Goal: Task Accomplishment & Management: Manage account settings

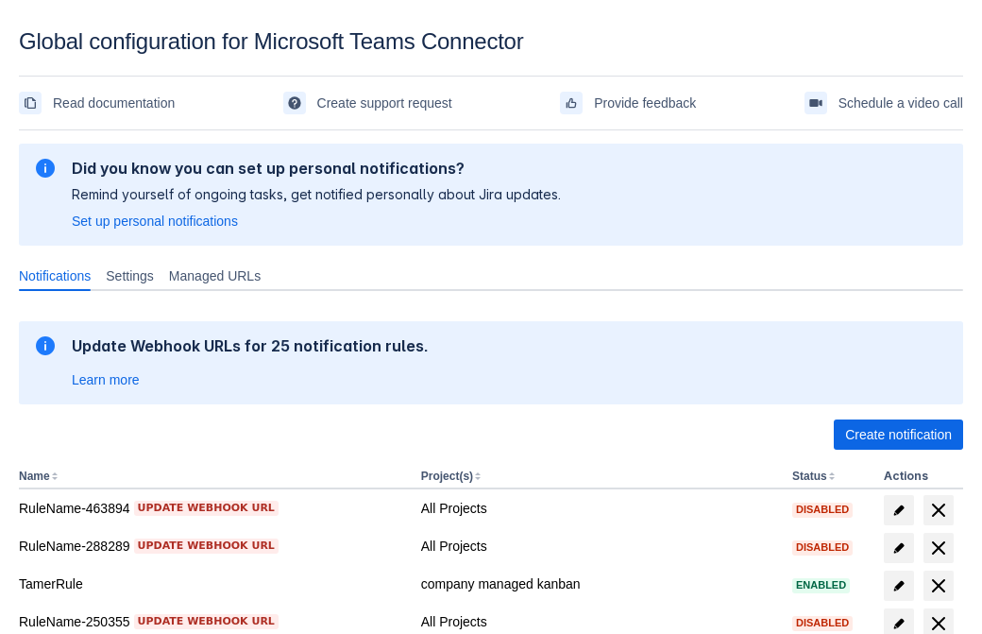
click at [898, 434] on span "Create notification" at bounding box center [898, 434] width 107 height 30
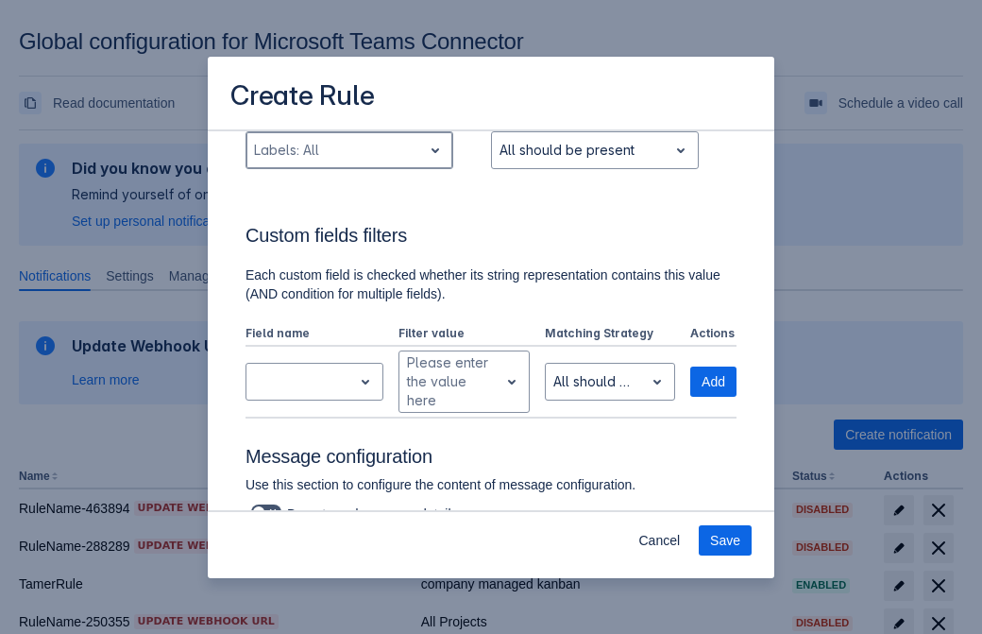
click at [348, 150] on div "Scrollable content" at bounding box center [334, 150] width 161 height 23
type input "100112_label"
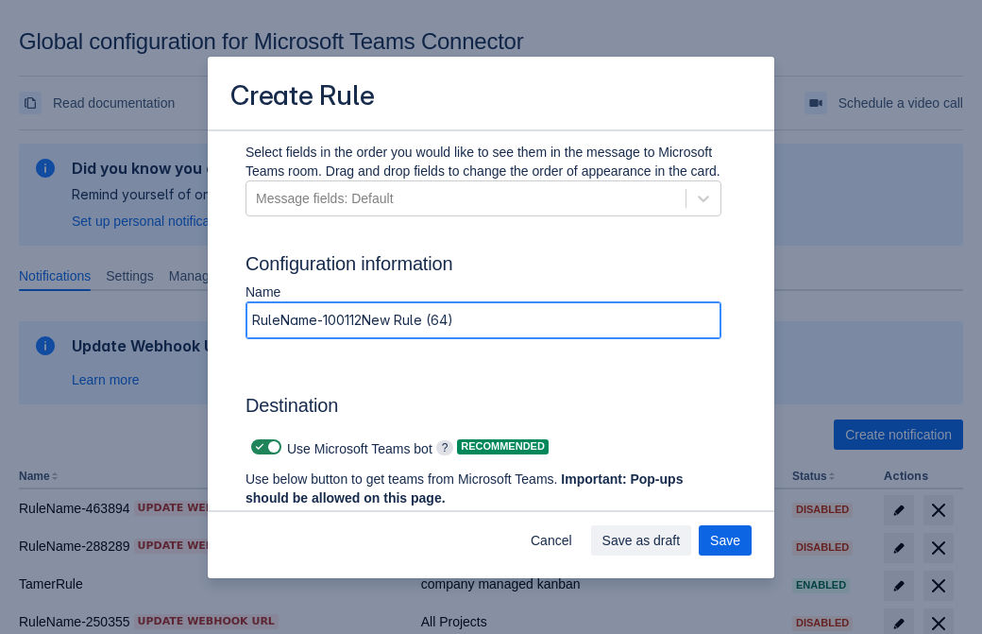
type input "RuleName-100112New Rule (64)"
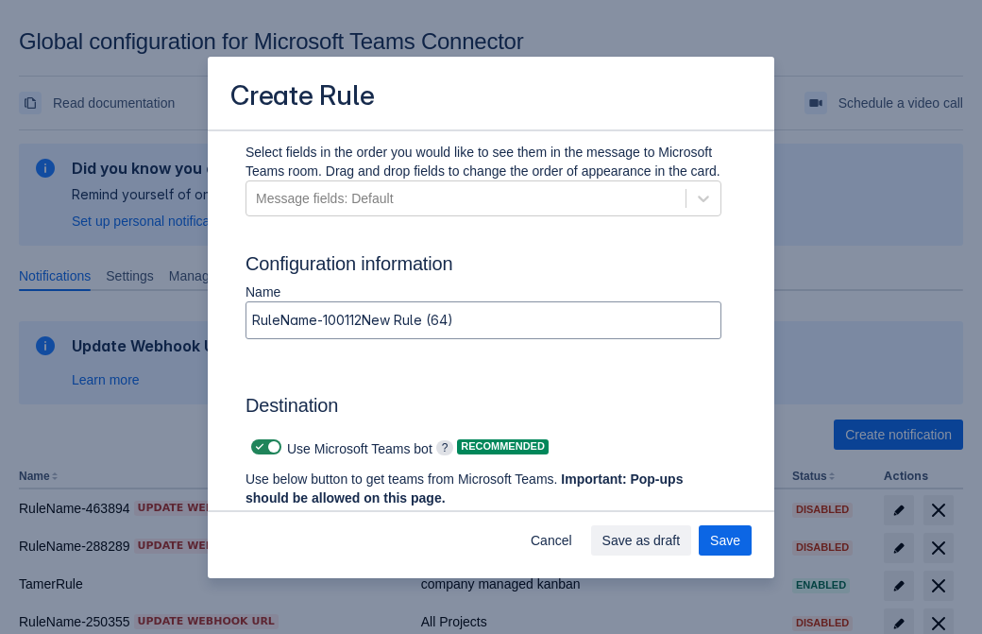
click at [257, 447] on span "Scrollable content" at bounding box center [259, 446] width 15 height 15
click at [257, 447] on input "Scrollable content" at bounding box center [257, 447] width 12 height 12
checkbox input "false"
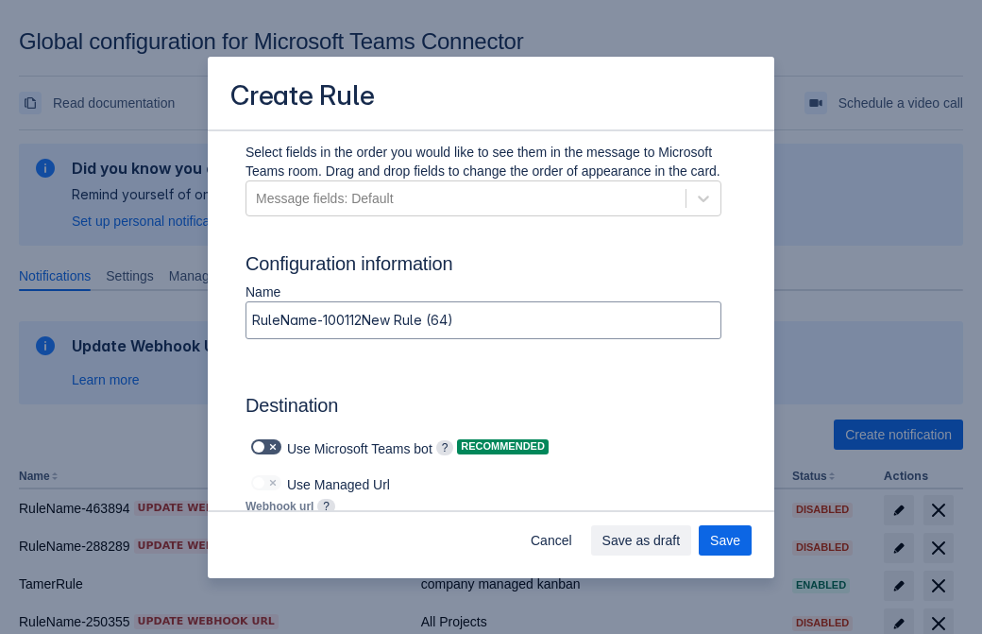
type input "https://prod-172.westeurope.logic.azure.com:443/workflows/ae977bb6ae334c9d95dfe…"
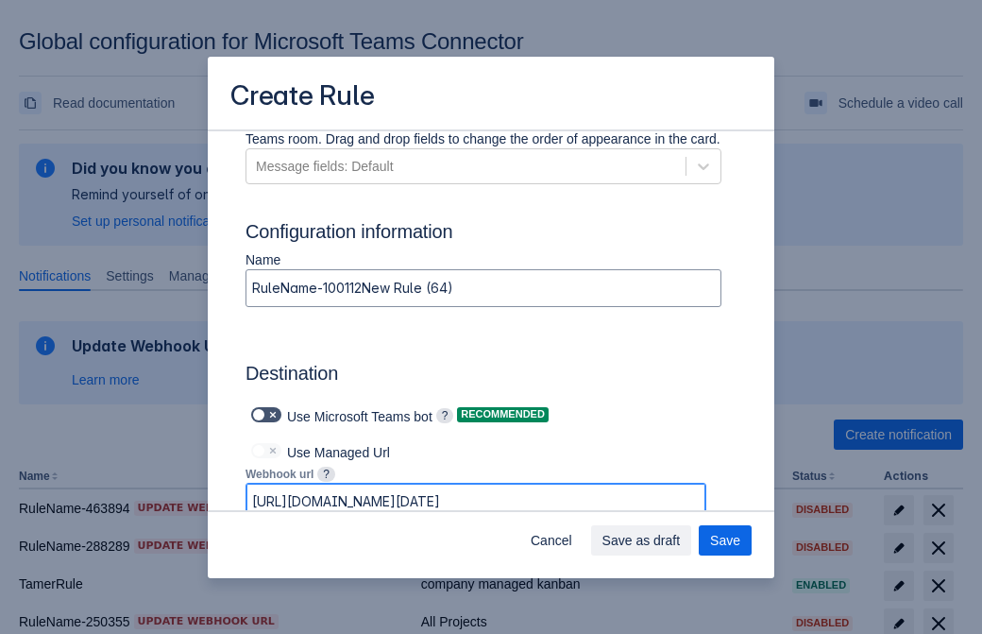
click at [681, 540] on span "Save as draft" at bounding box center [642, 540] width 78 height 30
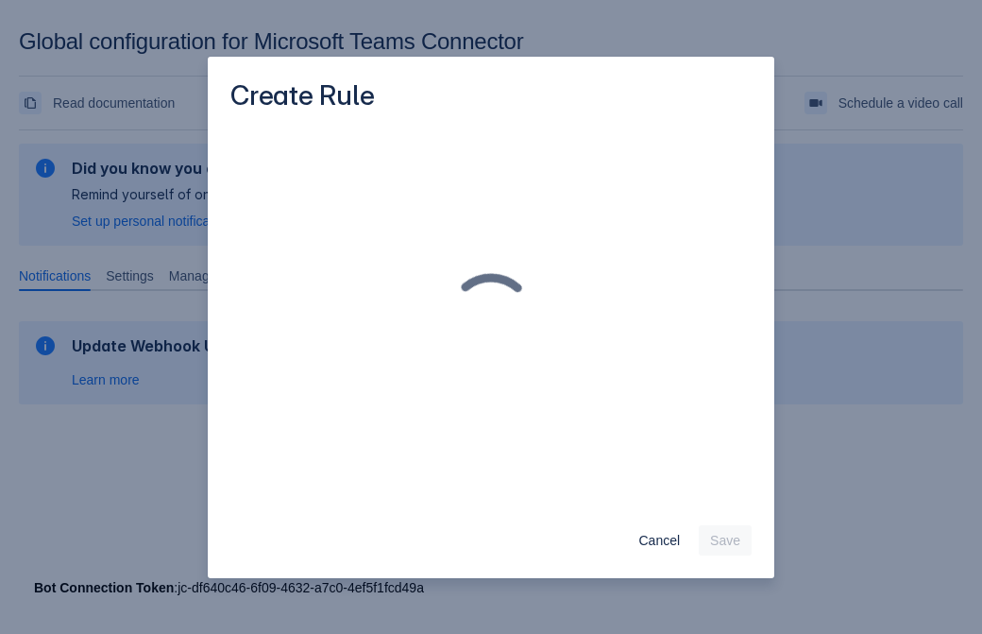
scroll to position [0, 0]
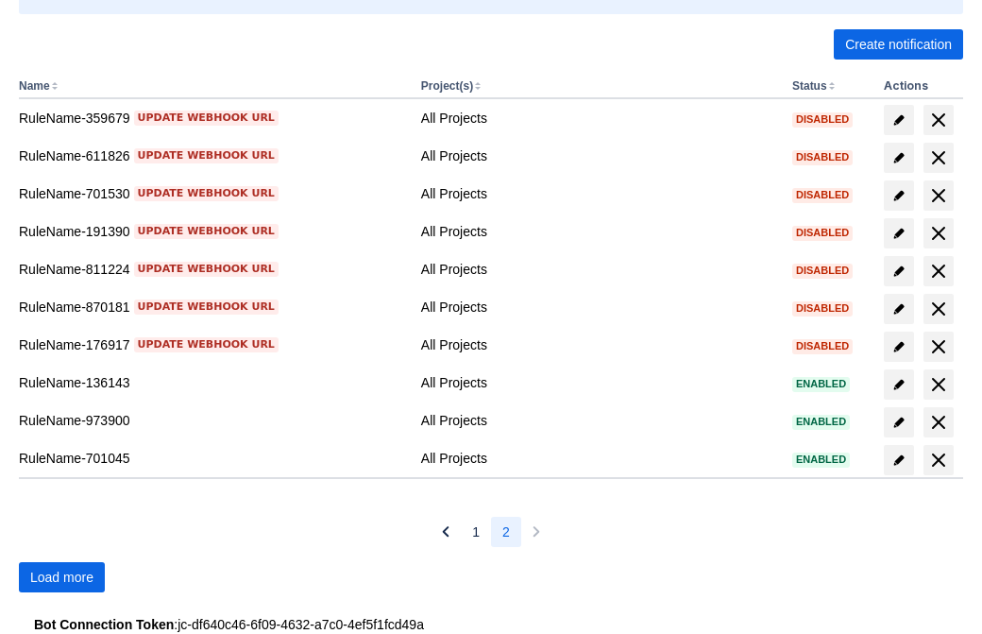
click at [61, 577] on span "Load more" at bounding box center [61, 577] width 63 height 30
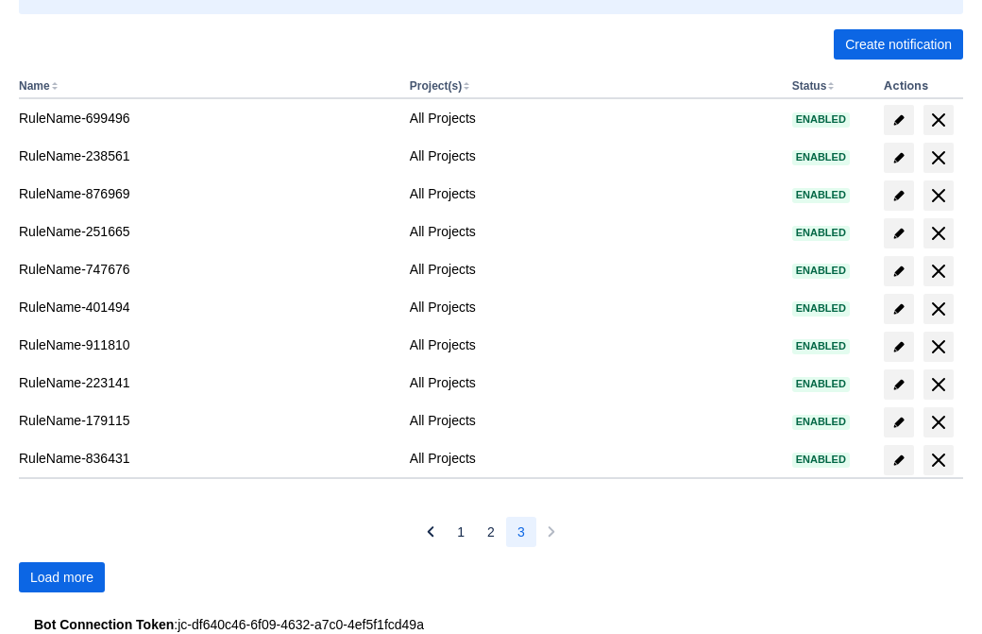
click at [61, 577] on span "Load more" at bounding box center [61, 577] width 63 height 30
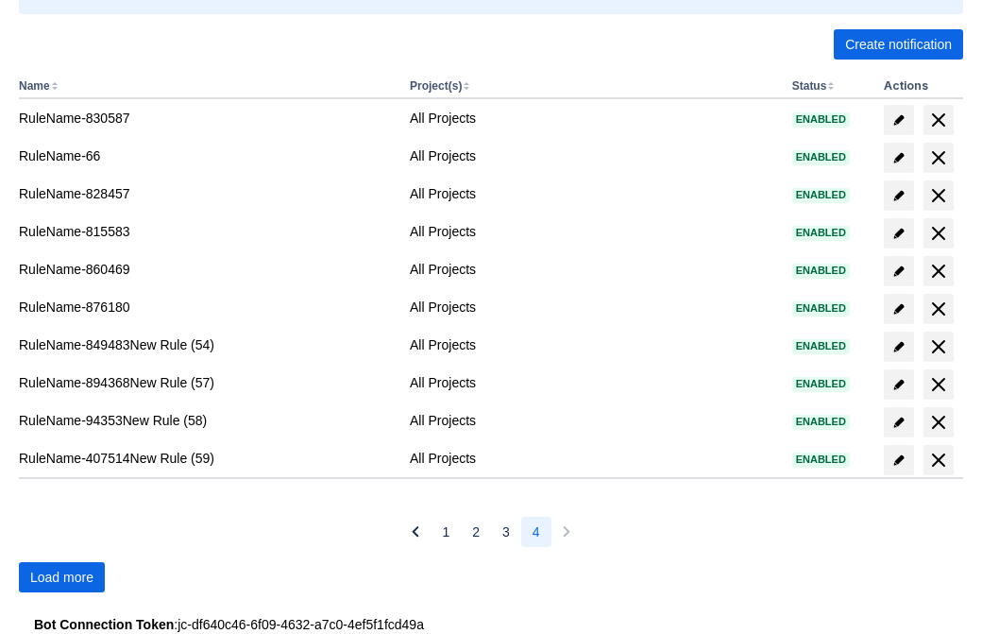
click at [61, 577] on span "Load more" at bounding box center [61, 577] width 63 height 30
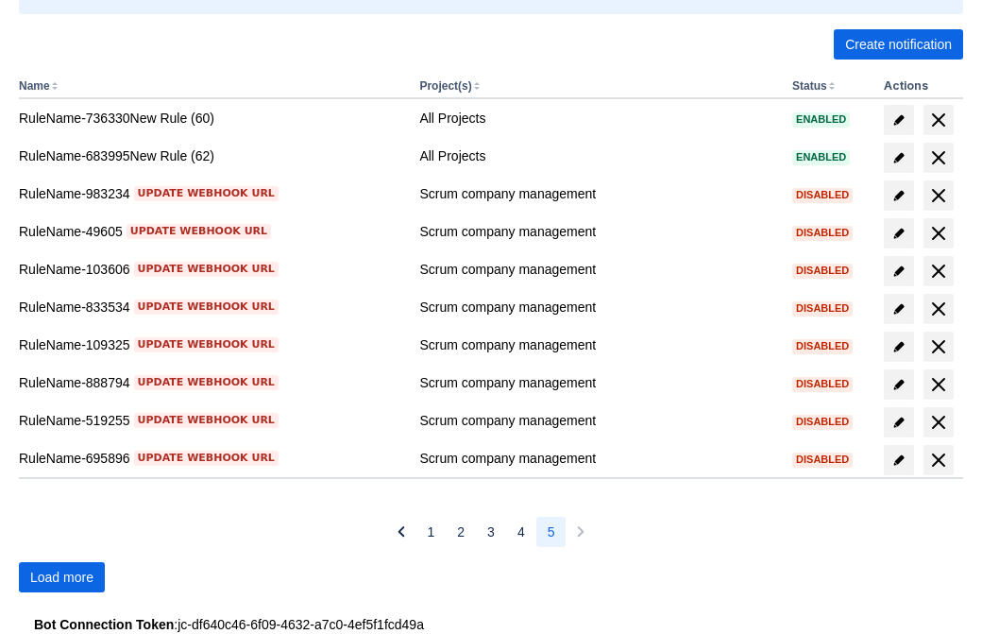
click at [61, 577] on span "Load more" at bounding box center [61, 577] width 63 height 30
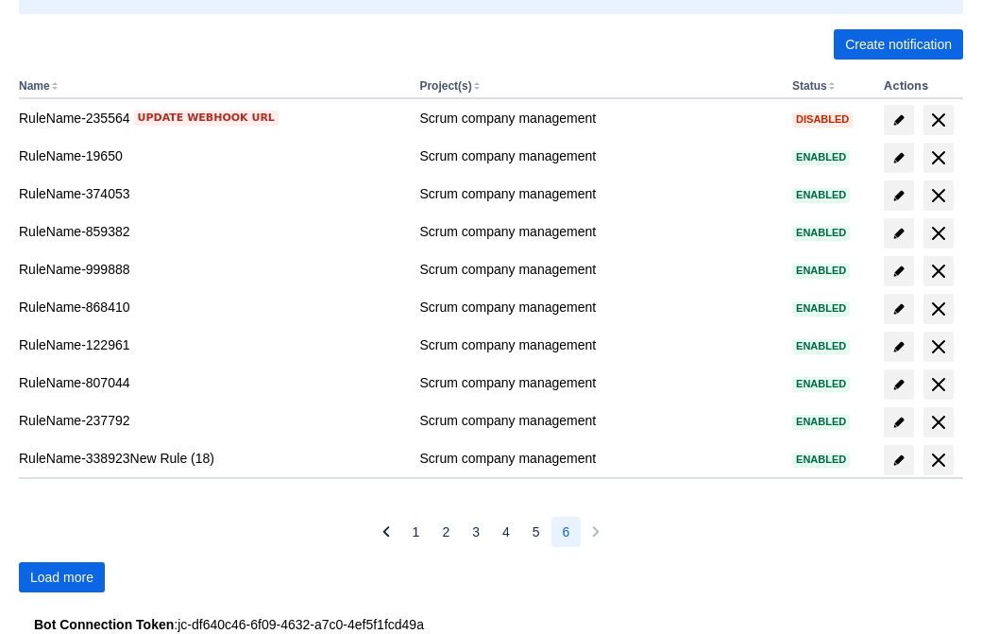
click at [61, 577] on span "Load more" at bounding box center [61, 577] width 63 height 30
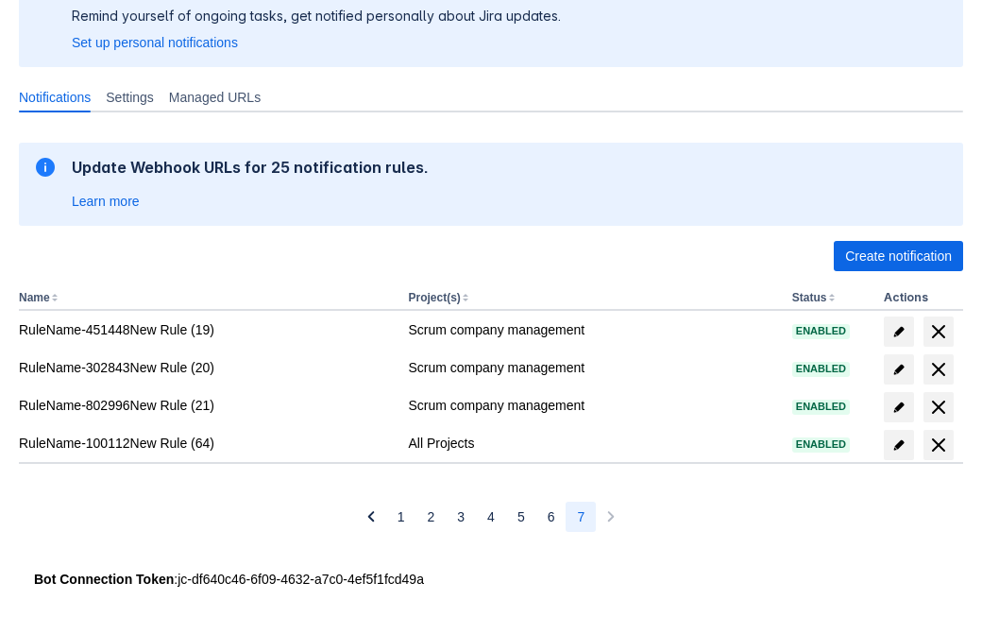
scroll to position [178, 0]
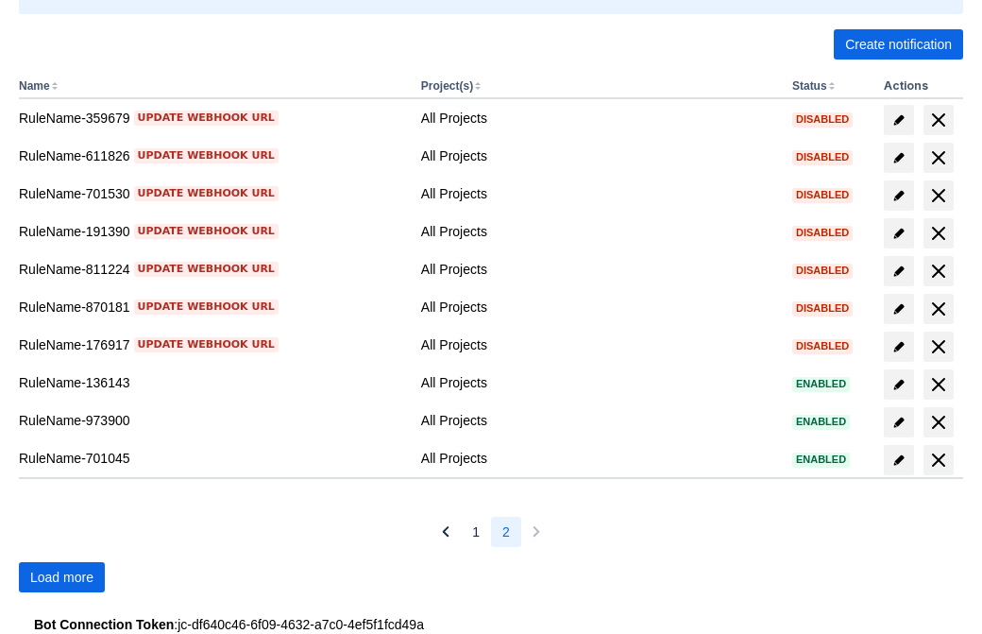
click at [61, 577] on span "Load more" at bounding box center [61, 577] width 63 height 30
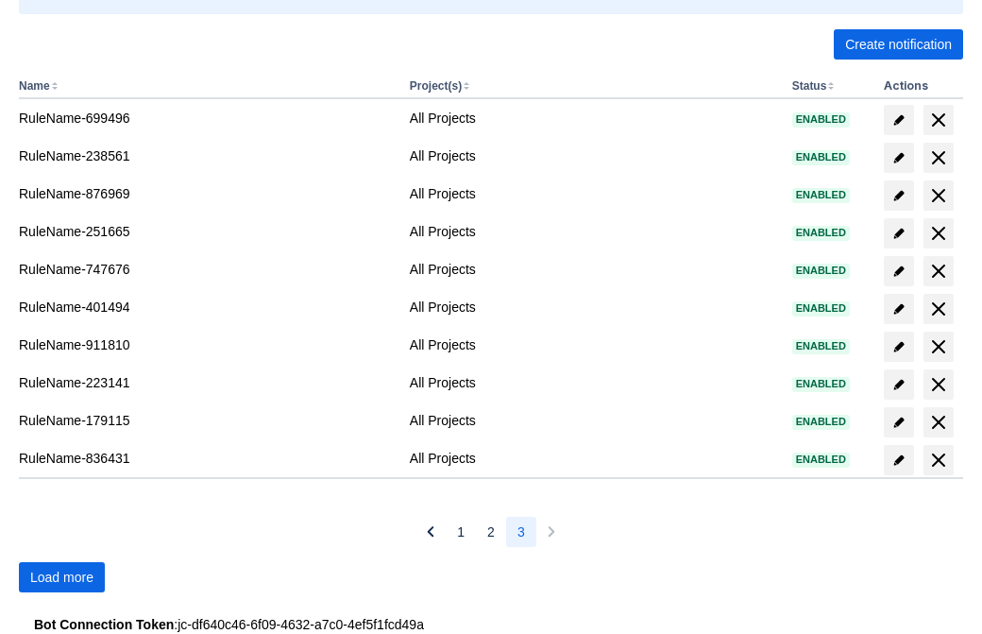
click at [61, 577] on span "Load more" at bounding box center [61, 577] width 63 height 30
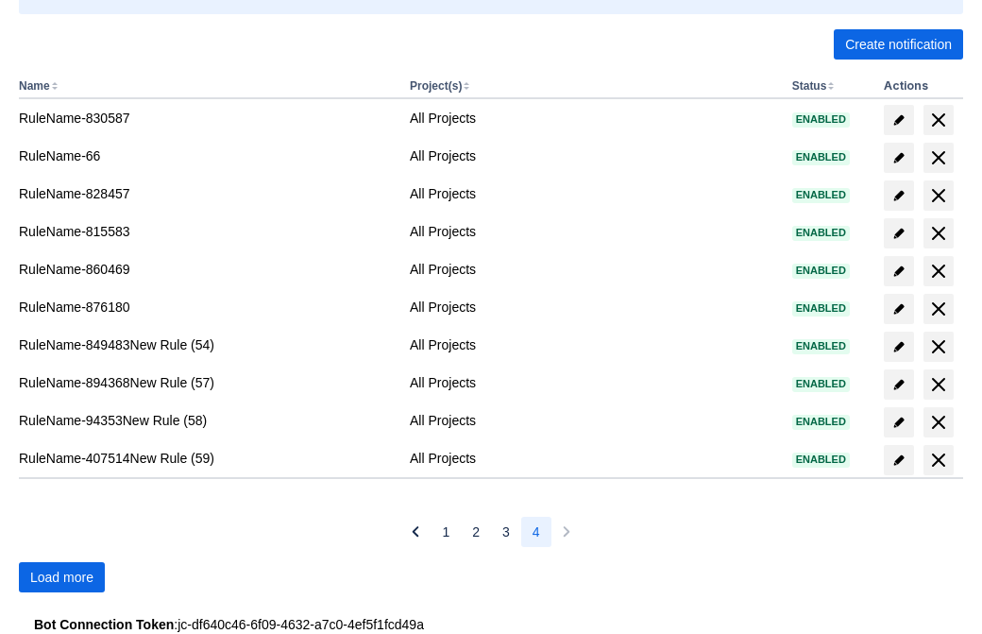
click at [61, 577] on span "Load more" at bounding box center [61, 577] width 63 height 30
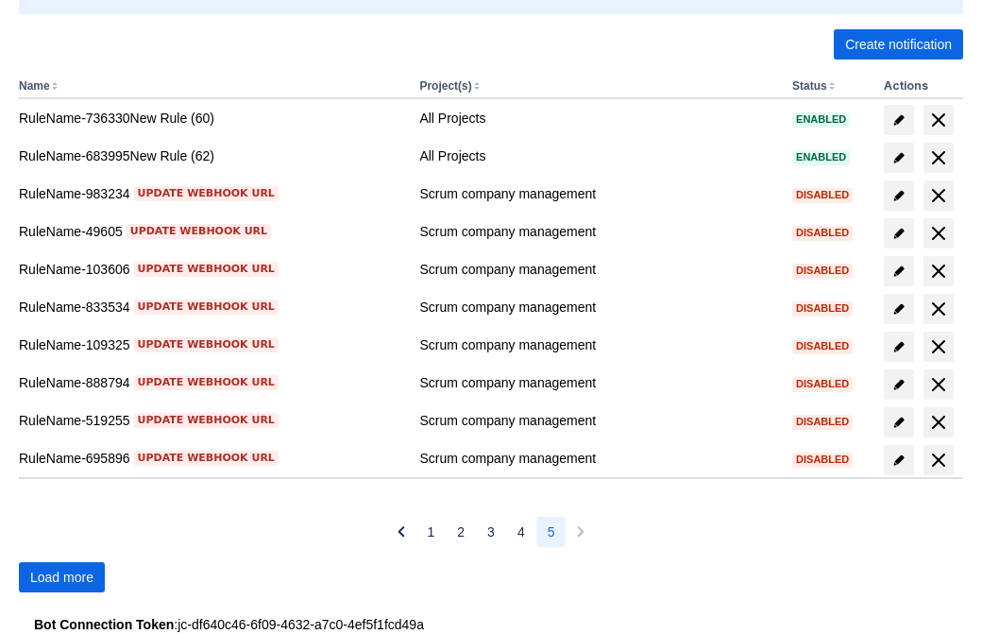
click at [61, 577] on span "Load more" at bounding box center [61, 577] width 63 height 30
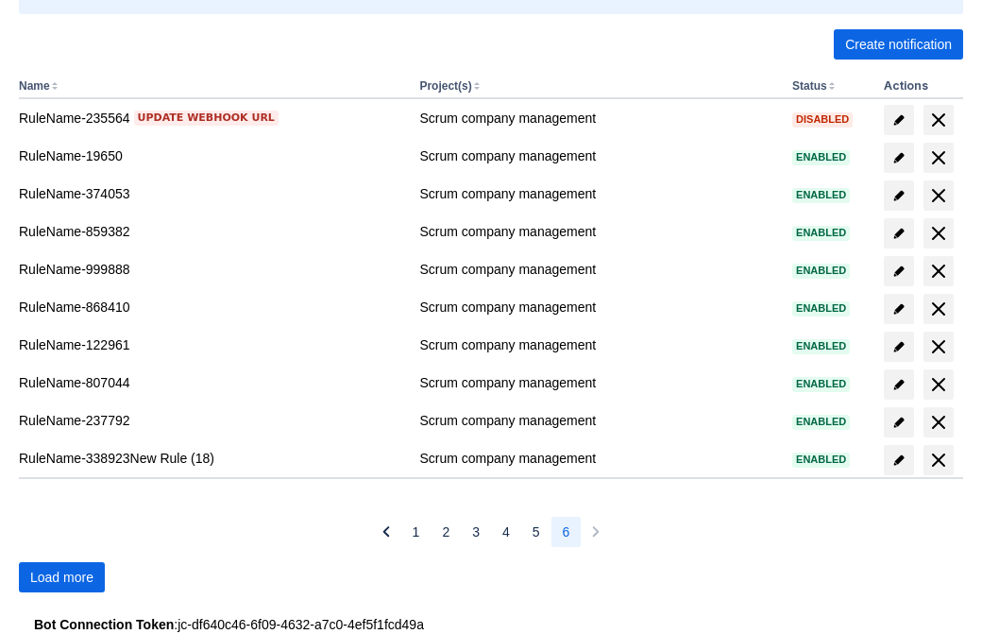
click at [61, 577] on span "Load more" at bounding box center [61, 577] width 63 height 30
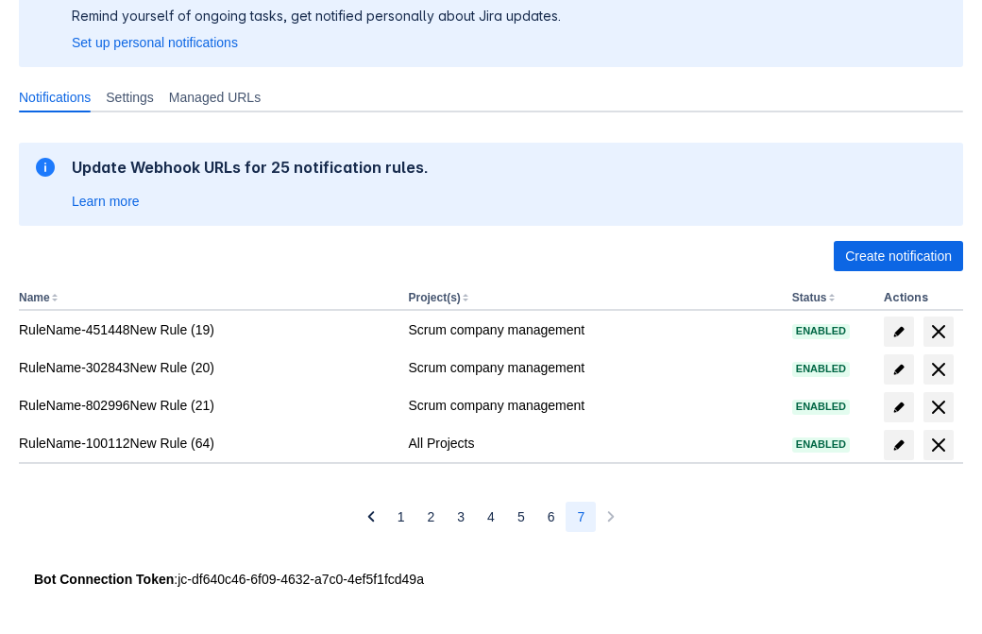
click at [938, 445] on span "delete" at bounding box center [938, 444] width 23 height 23
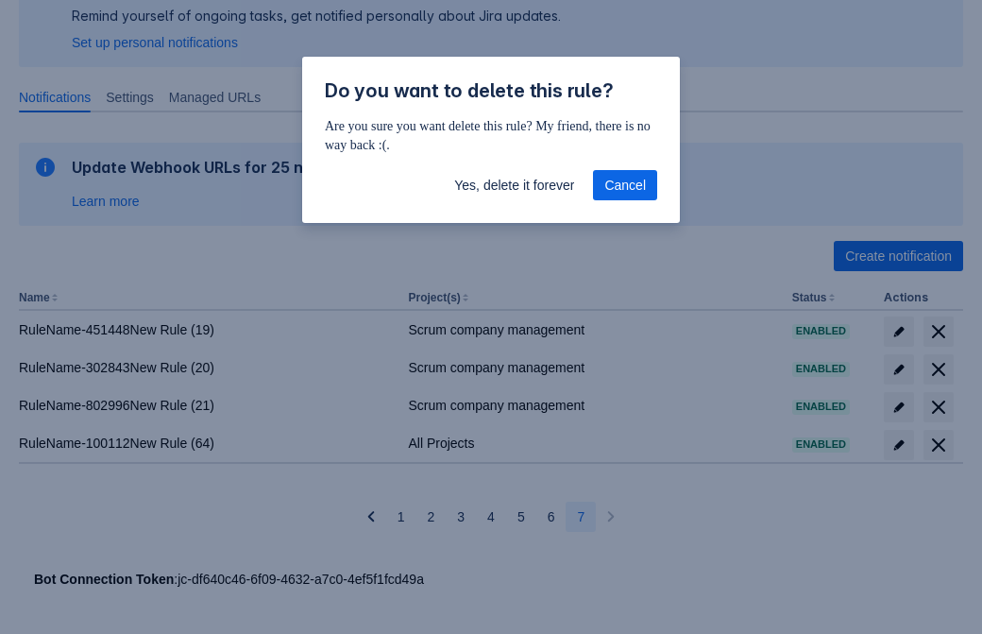
click at [514, 185] on span "Yes, delete it forever" at bounding box center [514, 185] width 120 height 30
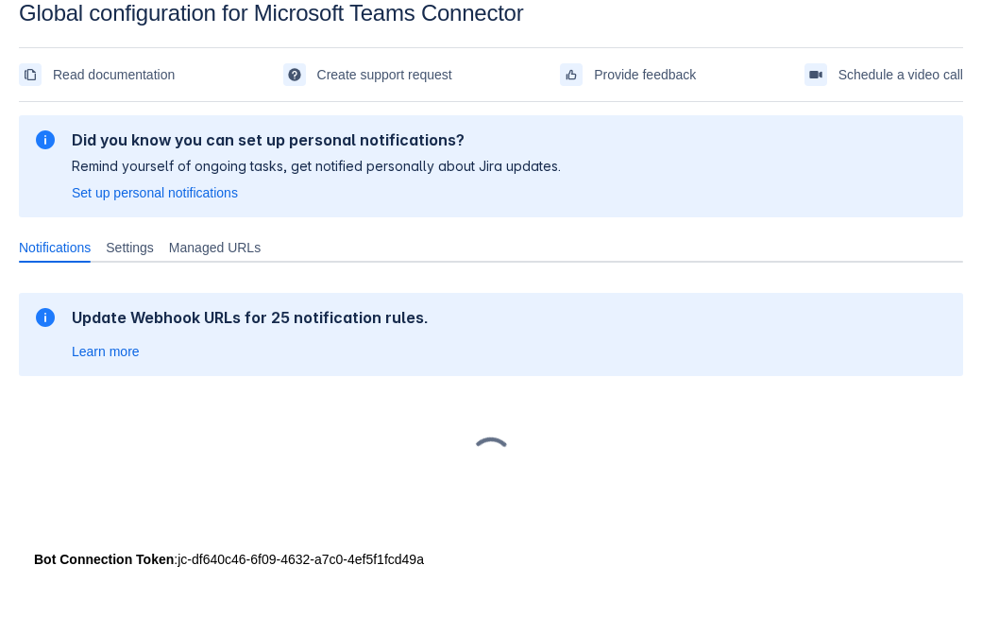
scroll to position [28, 0]
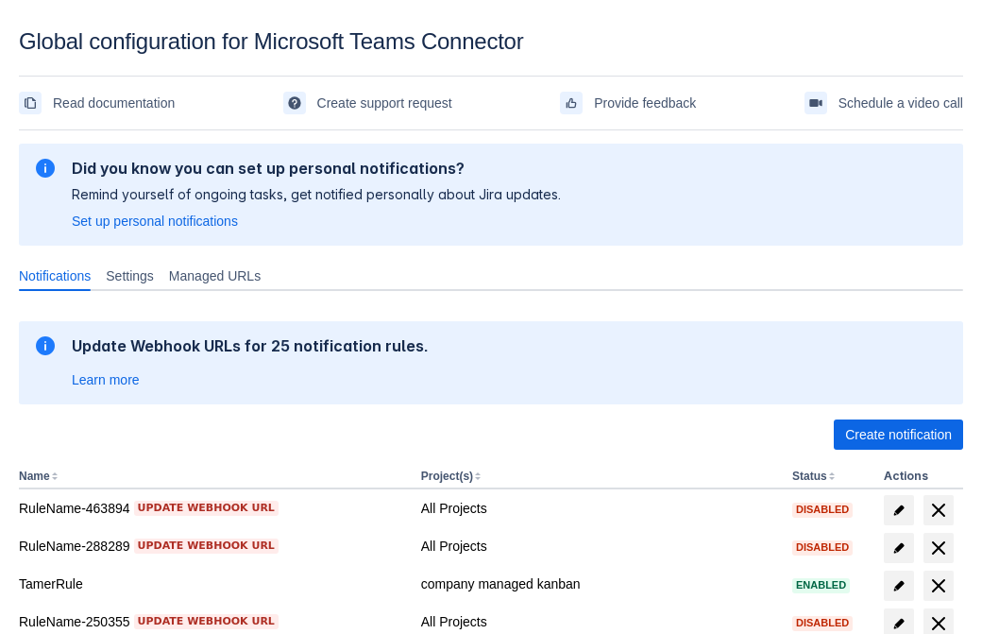
click at [898, 434] on span "Create notification" at bounding box center [898, 434] width 107 height 30
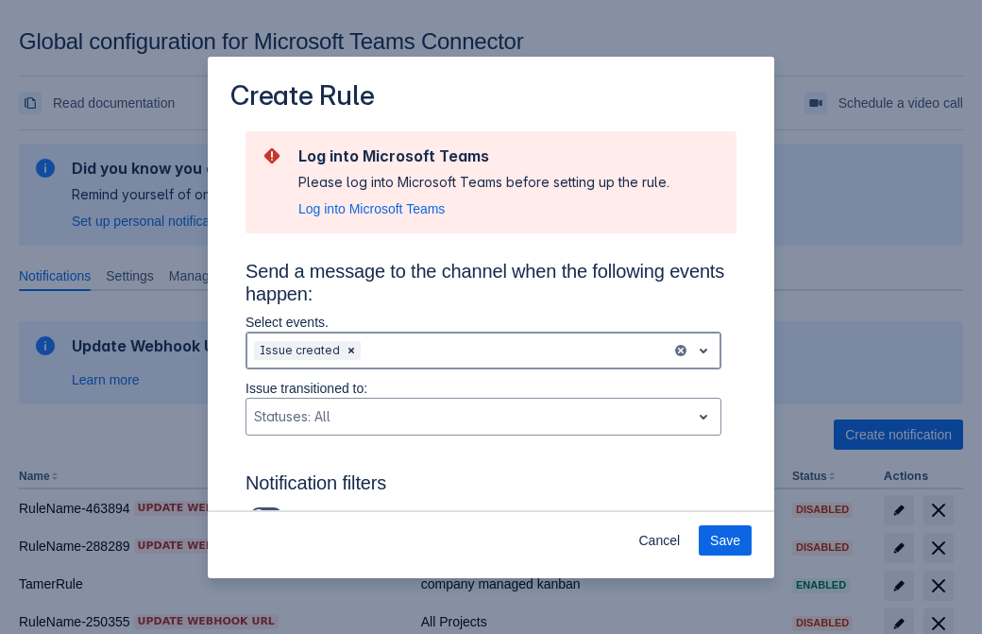
click at [484, 350] on div "Scrollable content" at bounding box center [514, 350] width 299 height 23
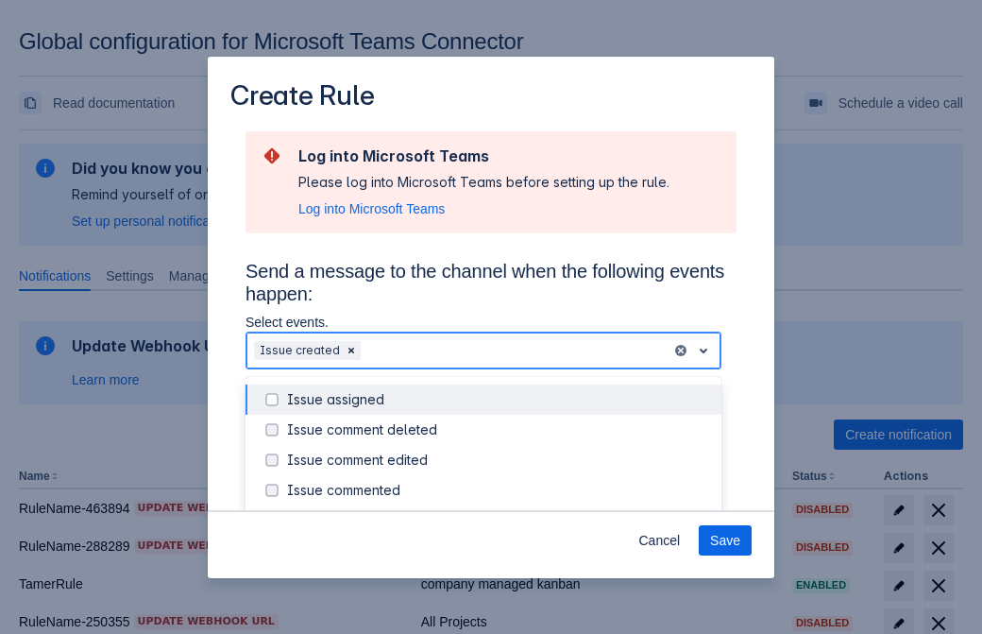
click at [499, 511] on div "Issue created" at bounding box center [498, 520] width 423 height 19
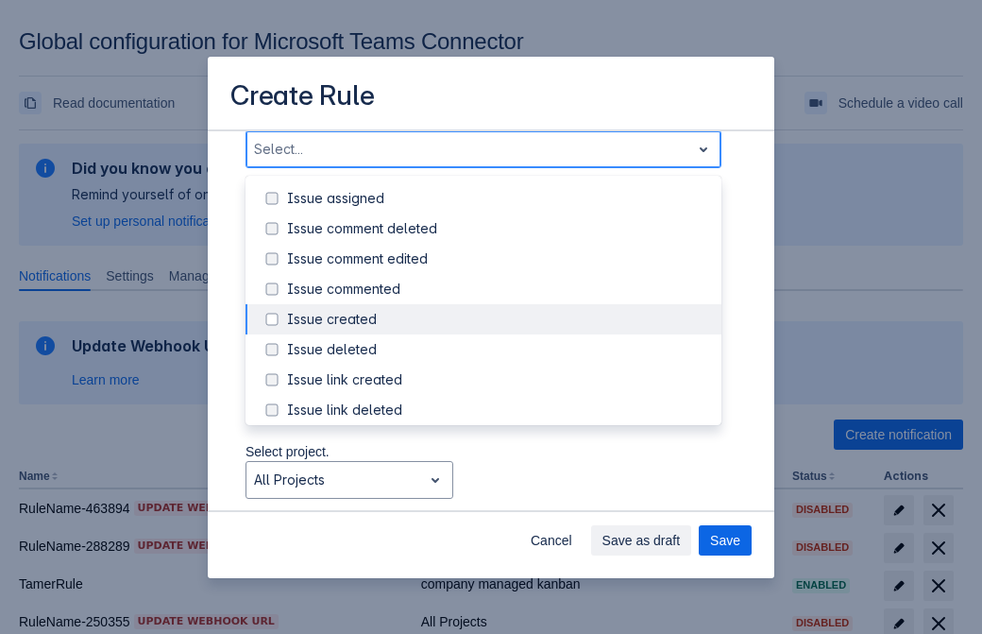
click at [499, 491] on div "Issue updated" at bounding box center [498, 500] width 423 height 19
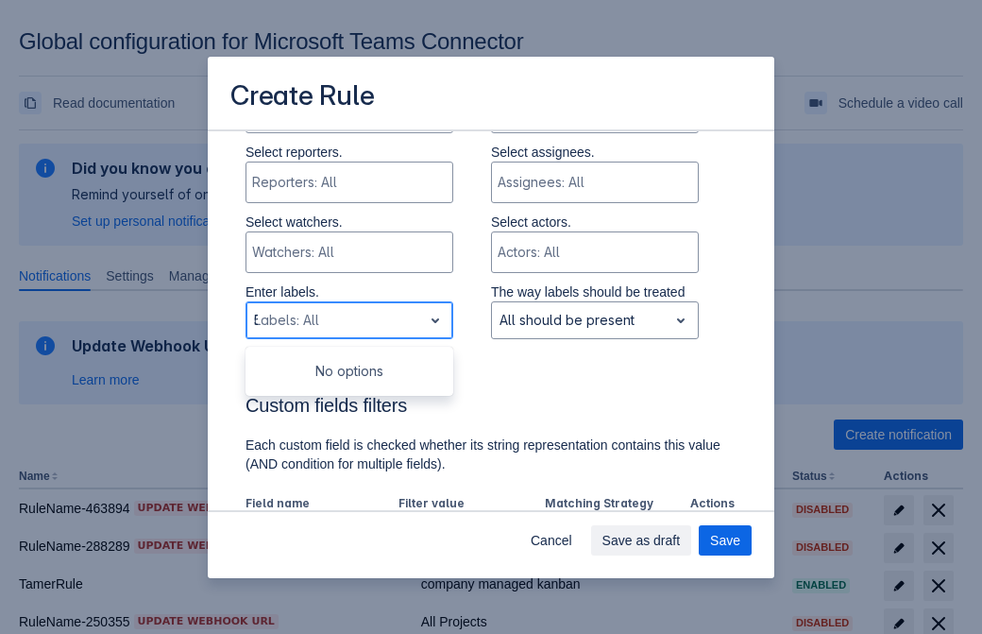
type input "515305_label"
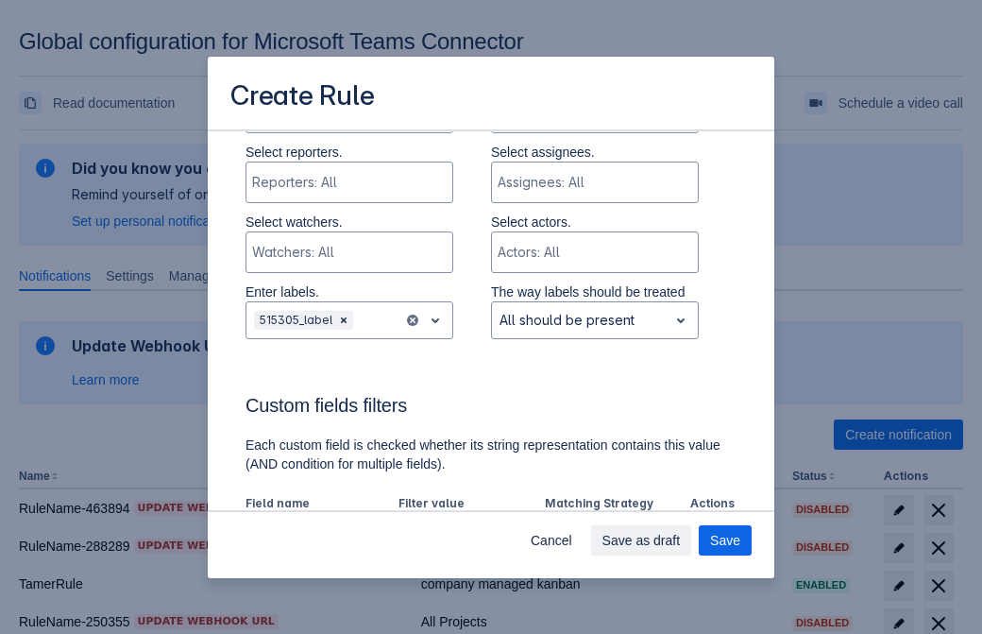
scroll to position [1237, 0]
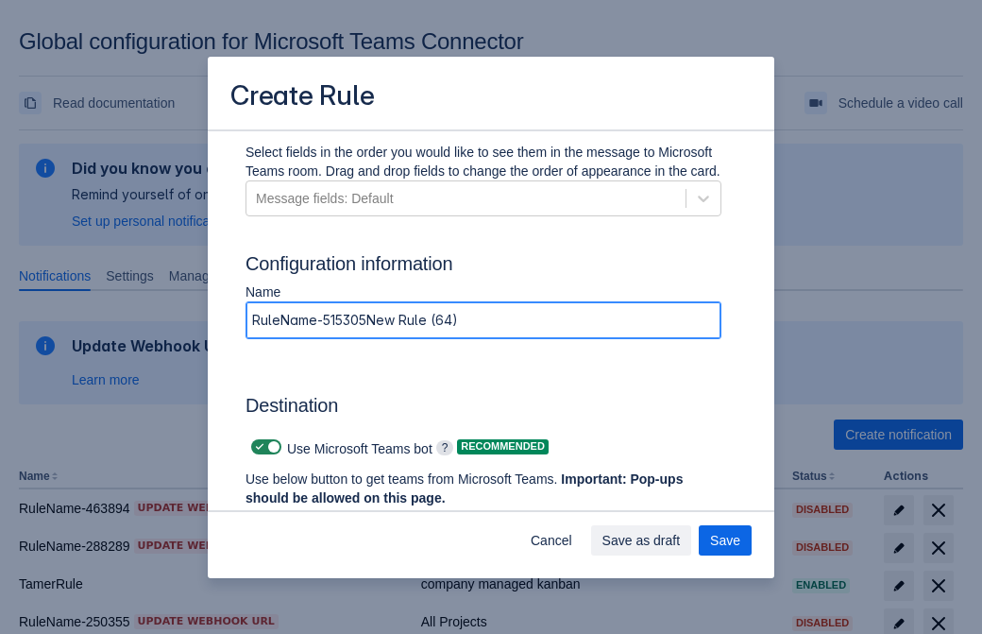
type input "RuleName-515305New Rule (64)"
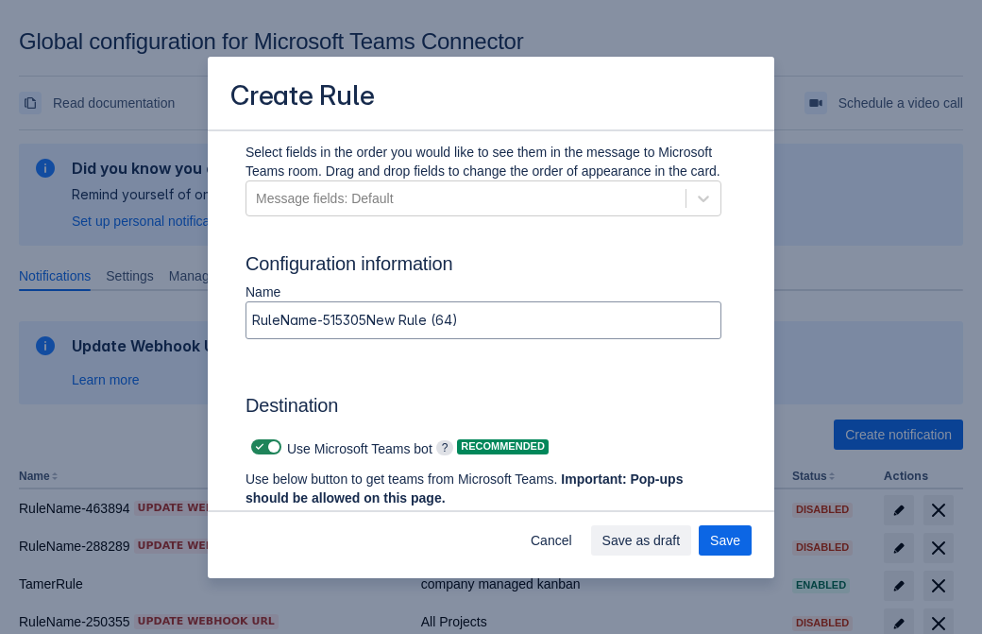
click at [257, 447] on span "Scrollable content" at bounding box center [259, 446] width 15 height 15
click at [257, 447] on input "Scrollable content" at bounding box center [257, 447] width 12 height 12
checkbox input "false"
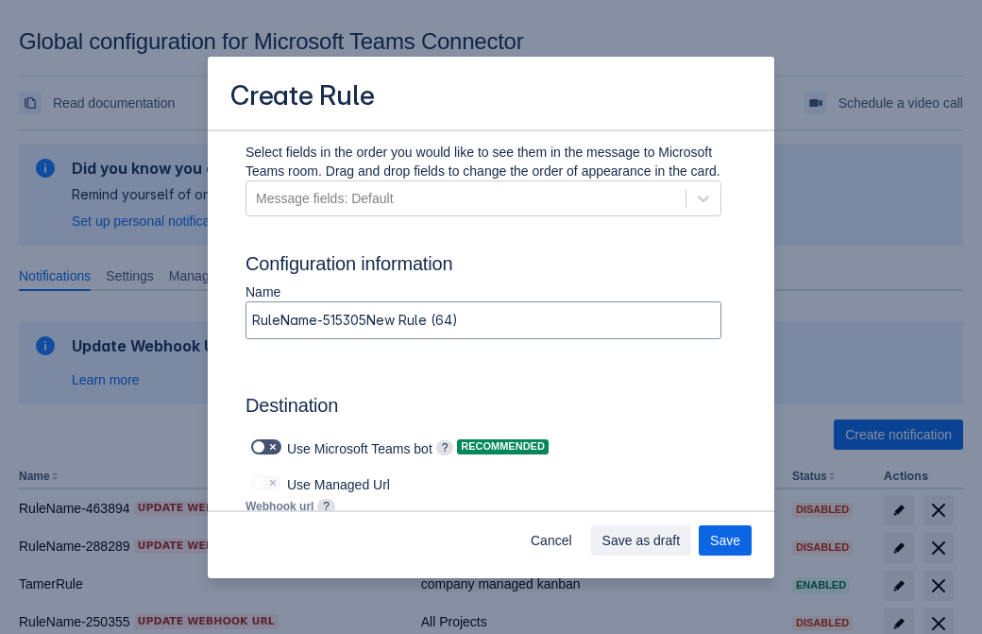
type input "https://prod-112.westeurope.logic.azure.com:443/workflows/bae959254738451b85002…"
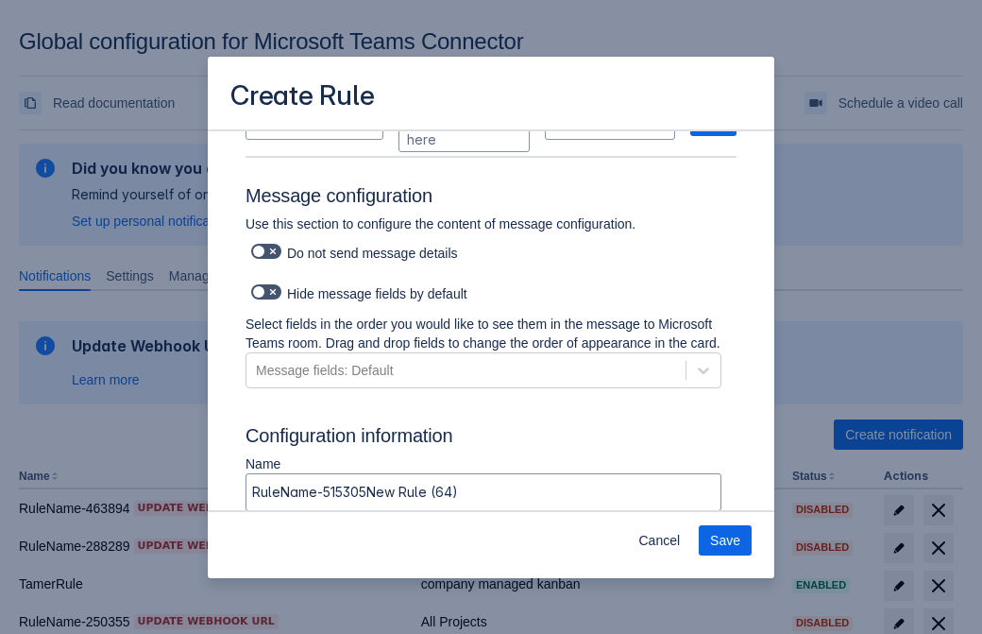
click at [725, 540] on span "Save" at bounding box center [725, 540] width 30 height 30
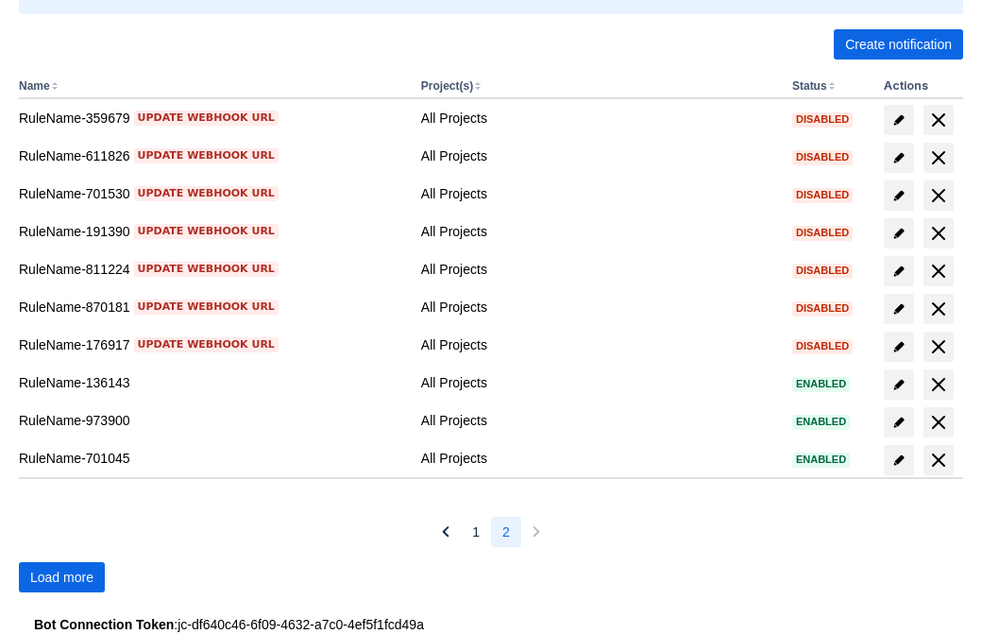
click at [61, 577] on span "Load more" at bounding box center [61, 577] width 63 height 30
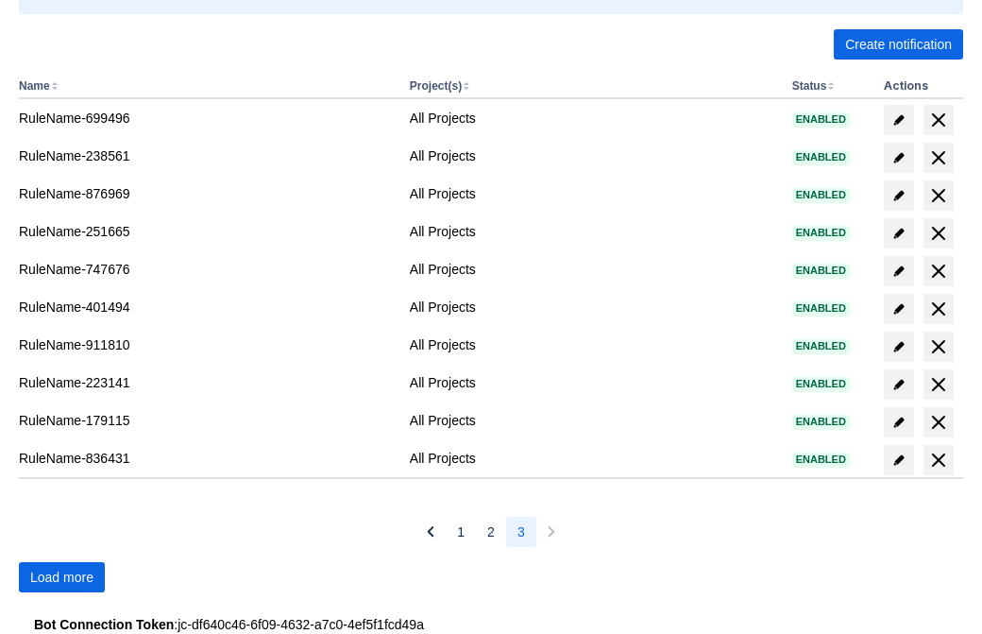
click at [61, 577] on span "Load more" at bounding box center [61, 577] width 63 height 30
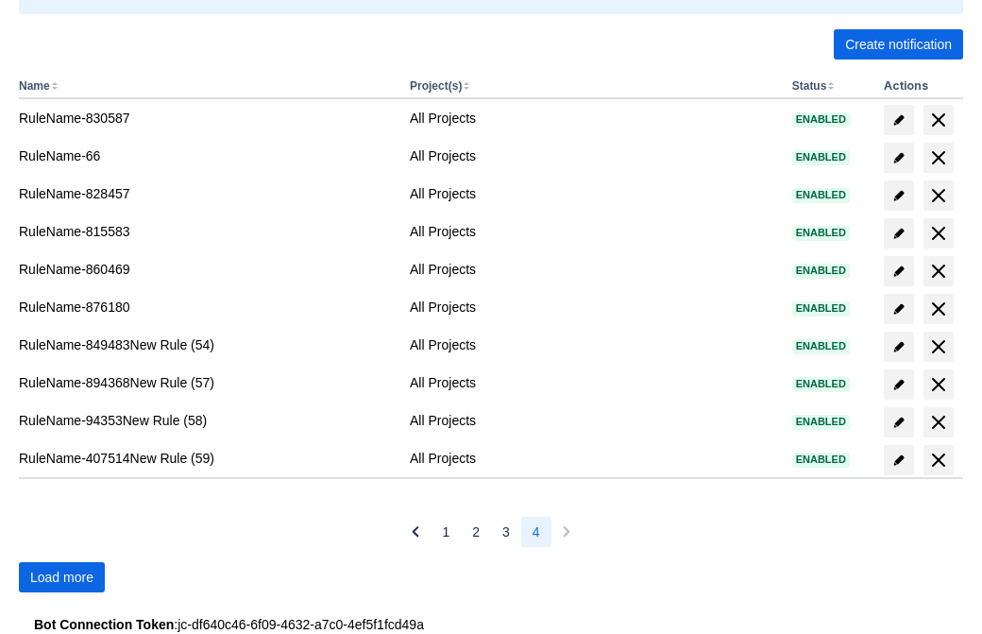
click at [61, 577] on span "Load more" at bounding box center [61, 577] width 63 height 30
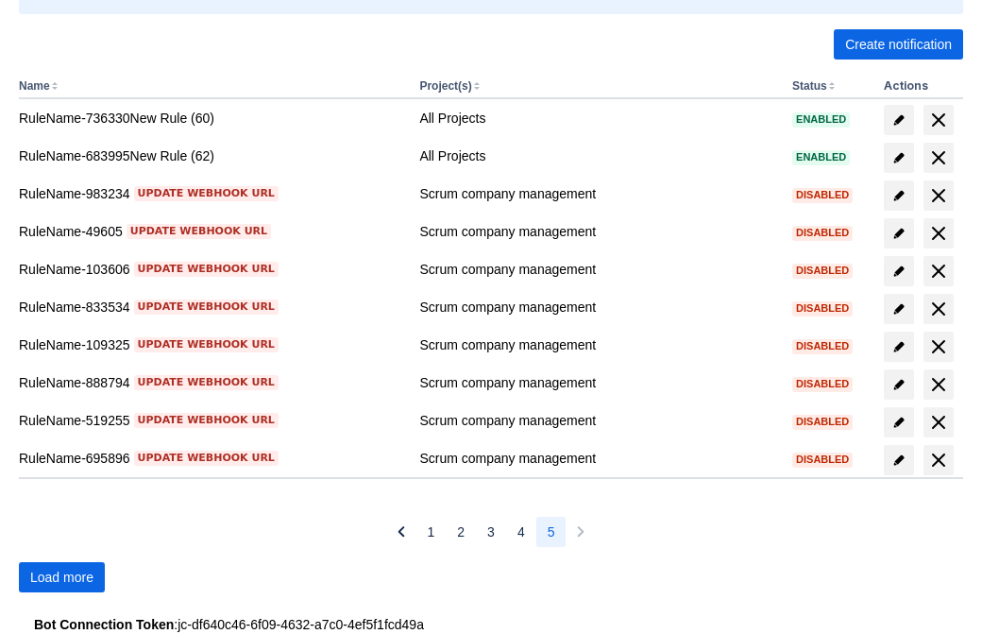
click at [61, 577] on span "Load more" at bounding box center [61, 577] width 63 height 30
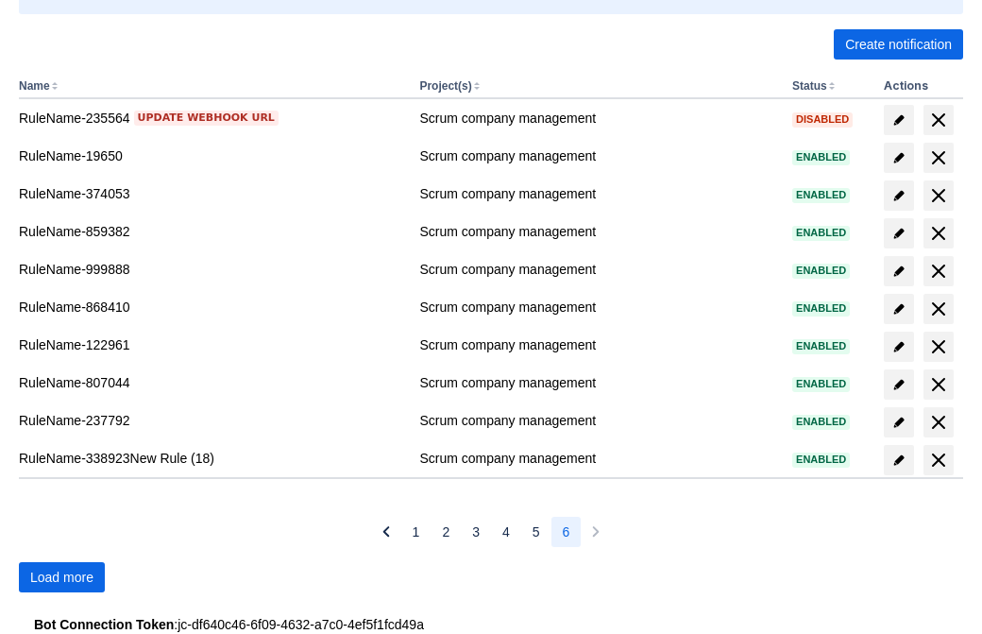
click at [61, 577] on span "Load more" at bounding box center [61, 577] width 63 height 30
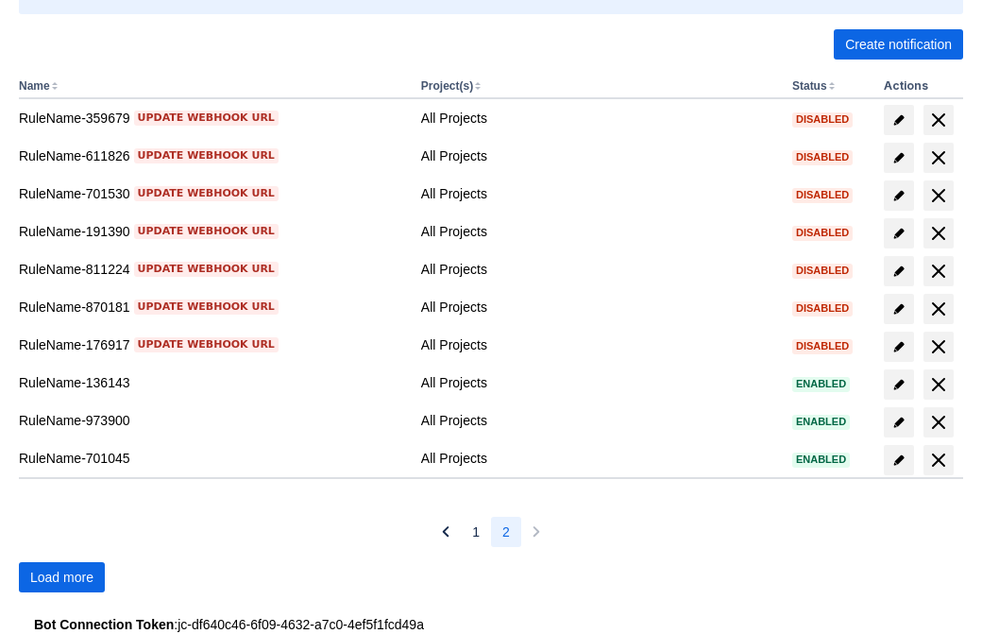
click at [61, 577] on span "Load more" at bounding box center [61, 577] width 63 height 30
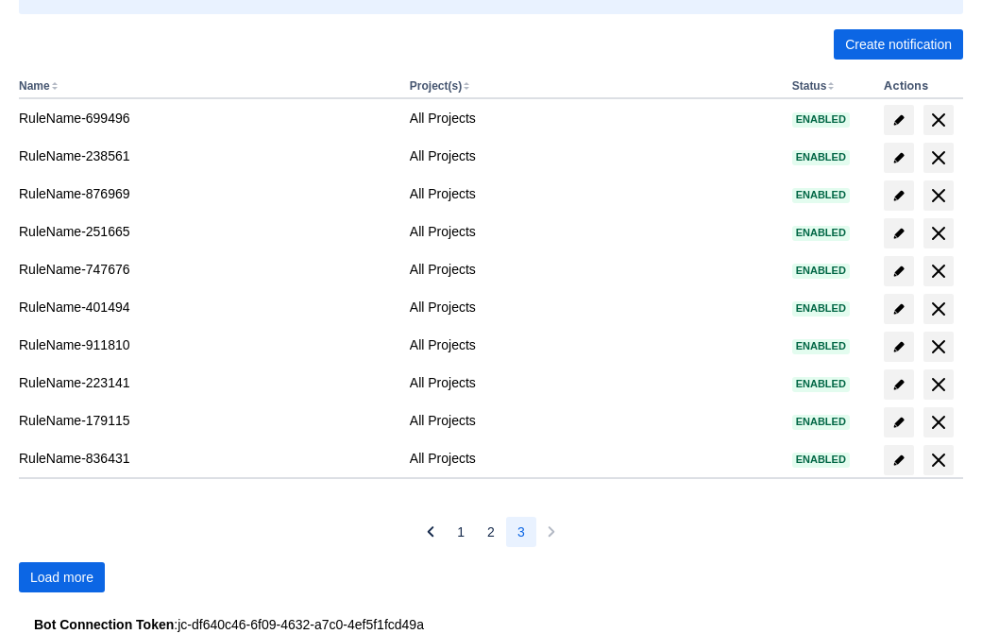
click at [61, 577] on span "Load more" at bounding box center [61, 577] width 63 height 30
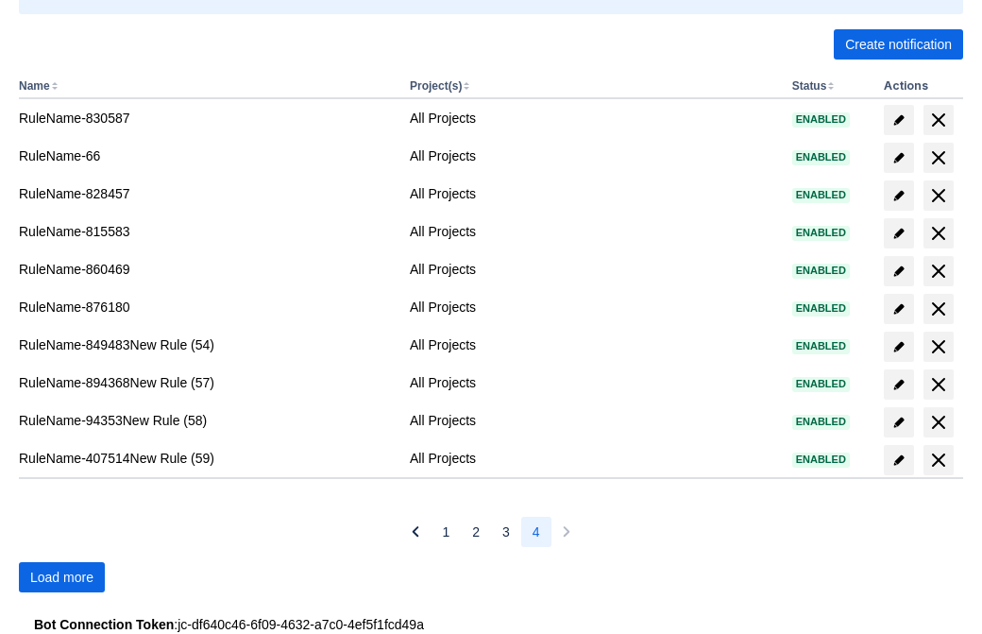
click at [61, 577] on span "Load more" at bounding box center [61, 577] width 63 height 30
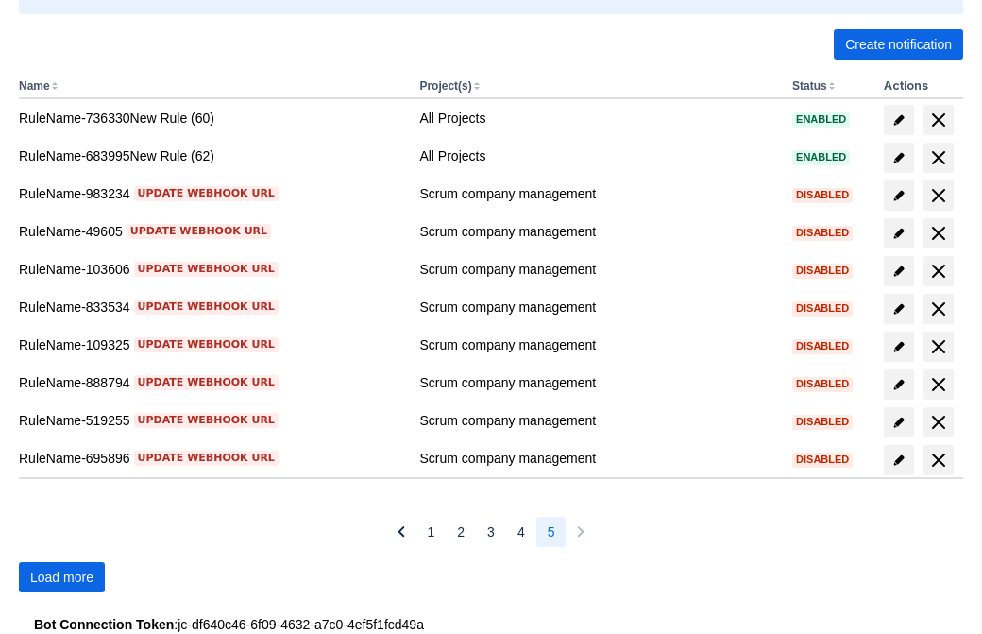
click at [61, 577] on span "Load more" at bounding box center [61, 577] width 63 height 30
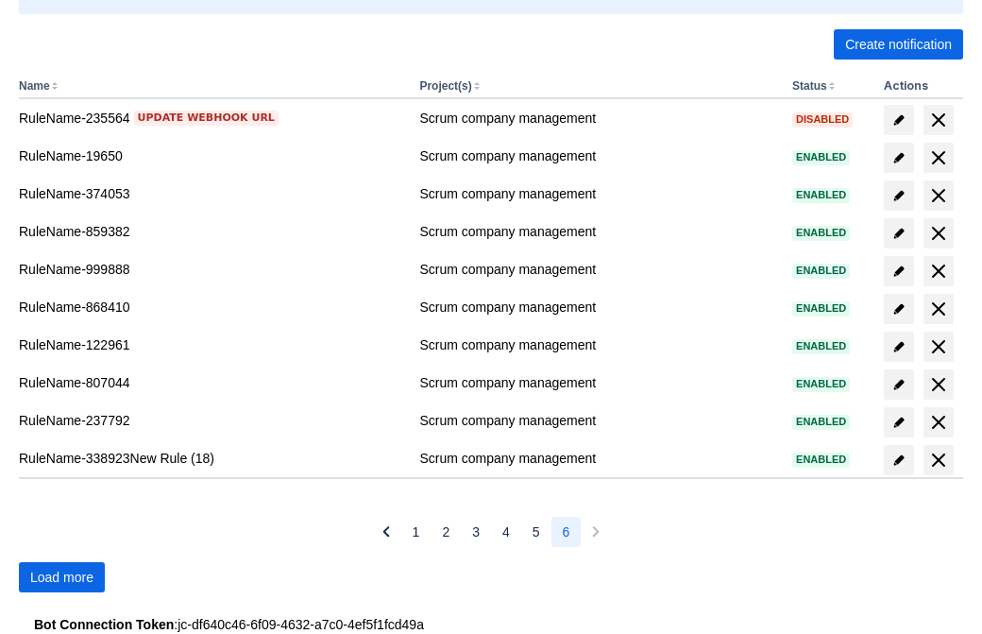
click at [61, 577] on span "Load more" at bounding box center [61, 577] width 63 height 30
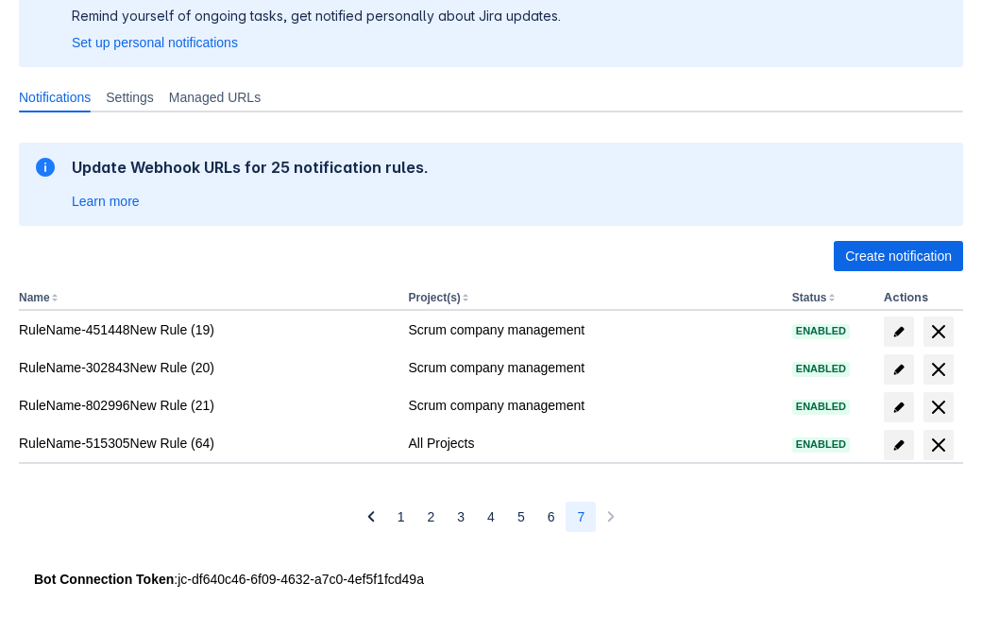
scroll to position [178, 0]
click at [938, 445] on span "delete" at bounding box center [938, 444] width 23 height 23
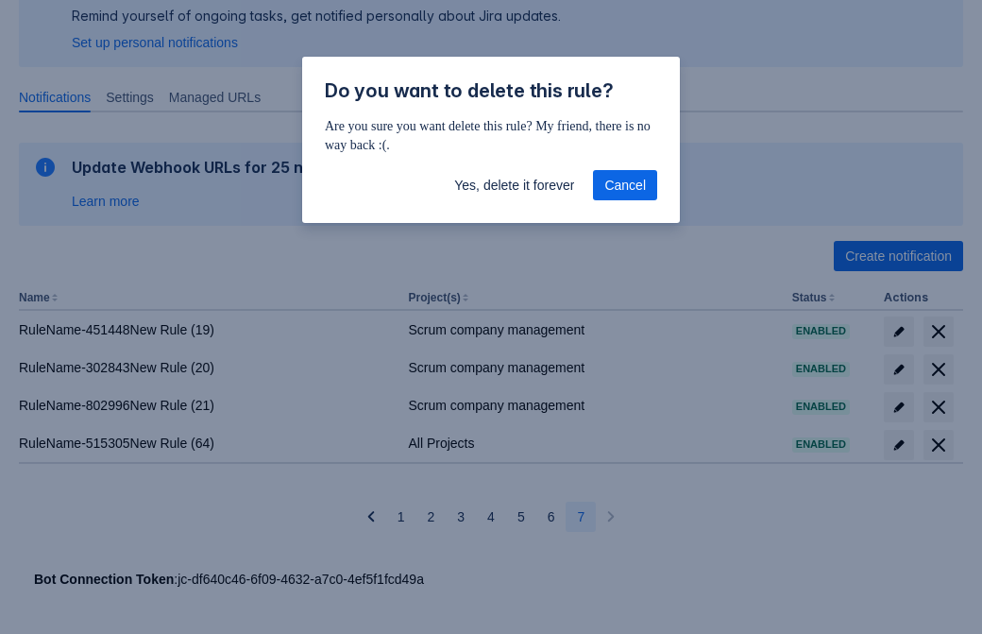
click at [514, 185] on span "Yes, delete it forever" at bounding box center [514, 185] width 120 height 30
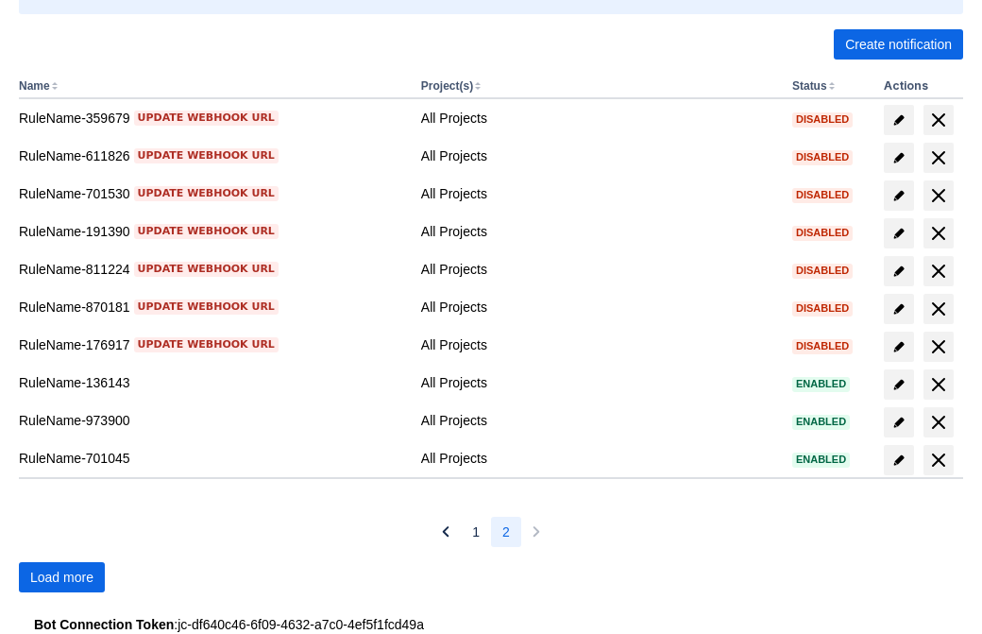
click at [61, 577] on span "Load more" at bounding box center [61, 577] width 63 height 30
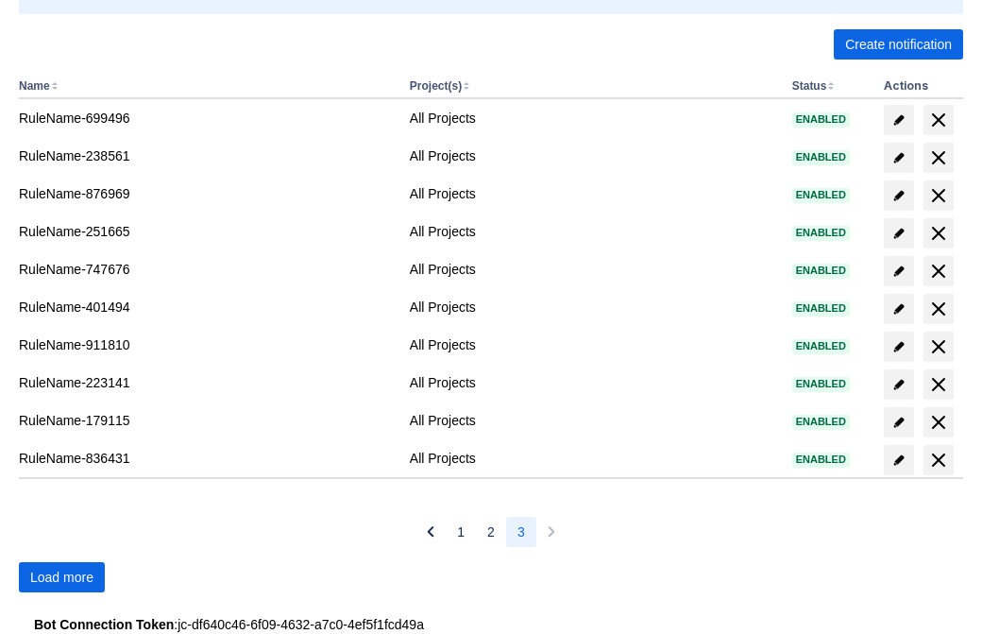
click at [61, 577] on span "Load more" at bounding box center [61, 577] width 63 height 30
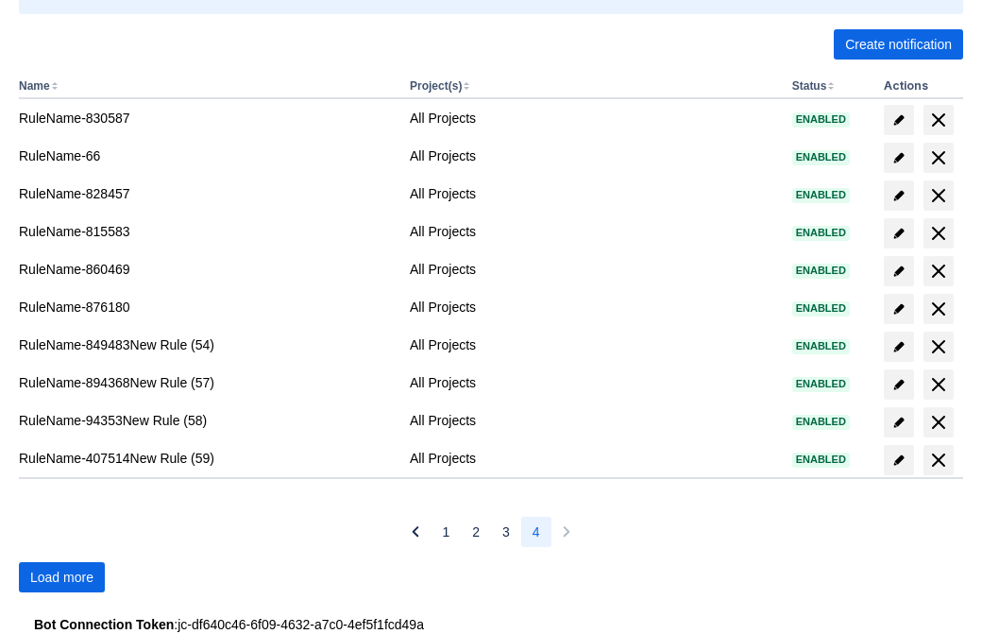
click at [61, 577] on span "Load more" at bounding box center [61, 577] width 63 height 30
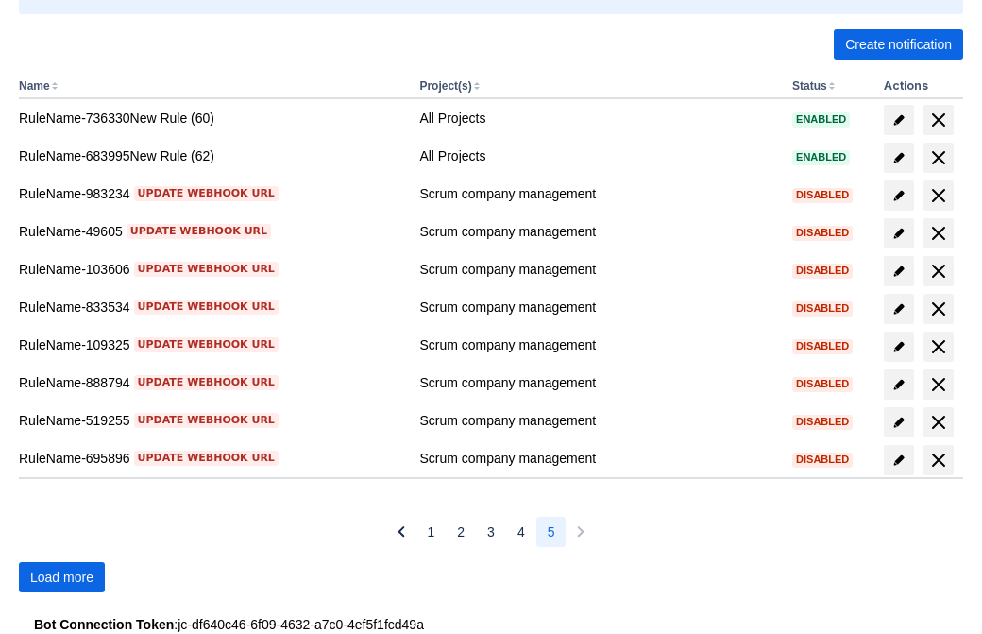
click at [61, 577] on span "Load more" at bounding box center [61, 577] width 63 height 30
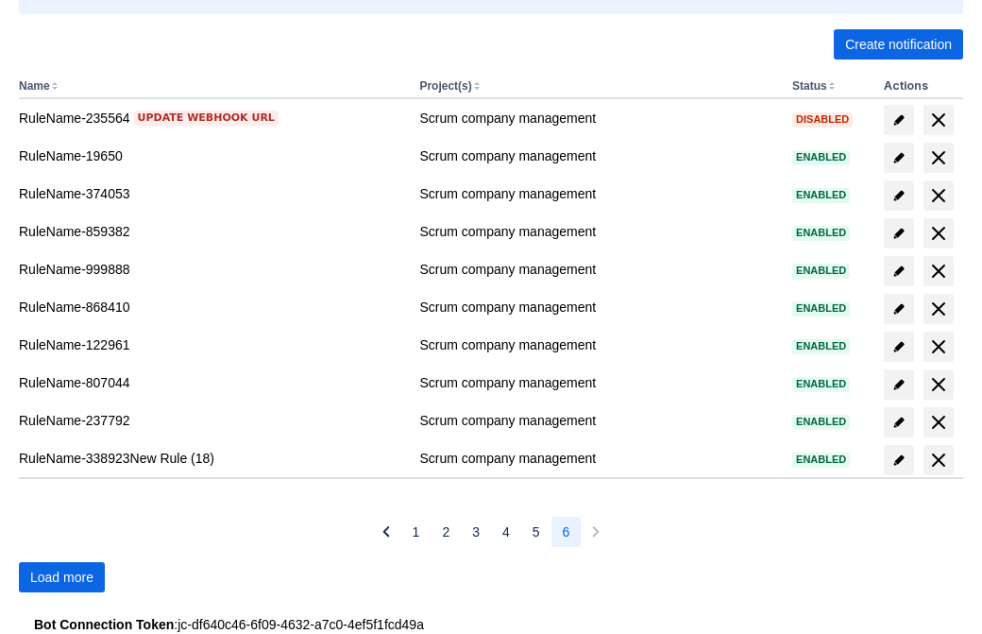
click at [61, 577] on span "Load more" at bounding box center [61, 577] width 63 height 30
